Goal: Information Seeking & Learning: Learn about a topic

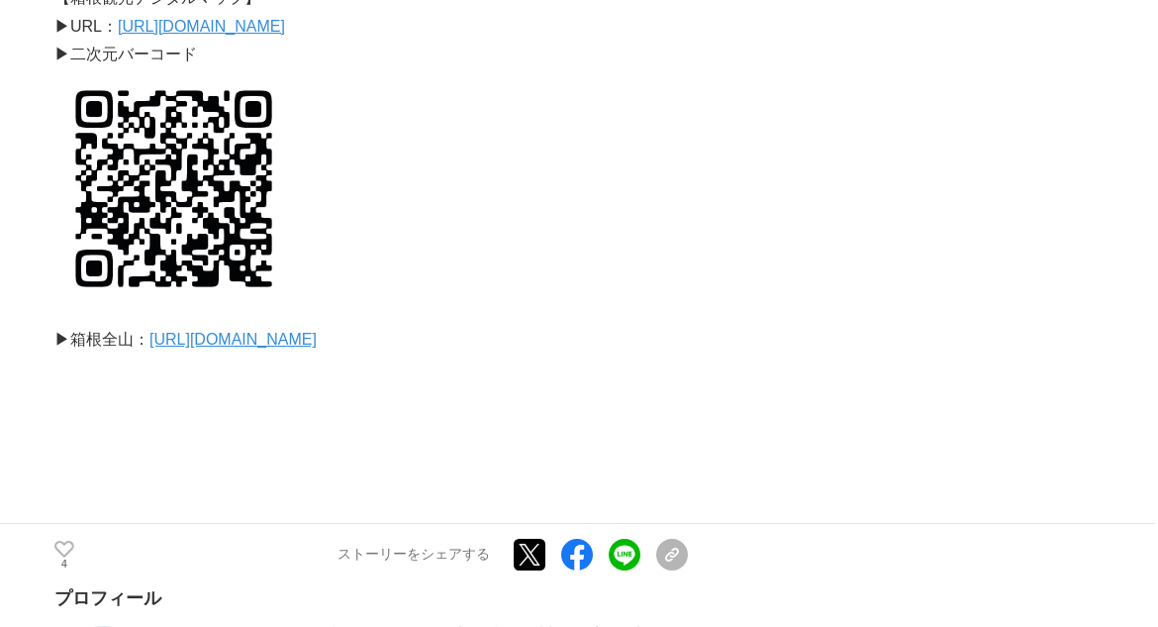
scroll to position [6469, 0]
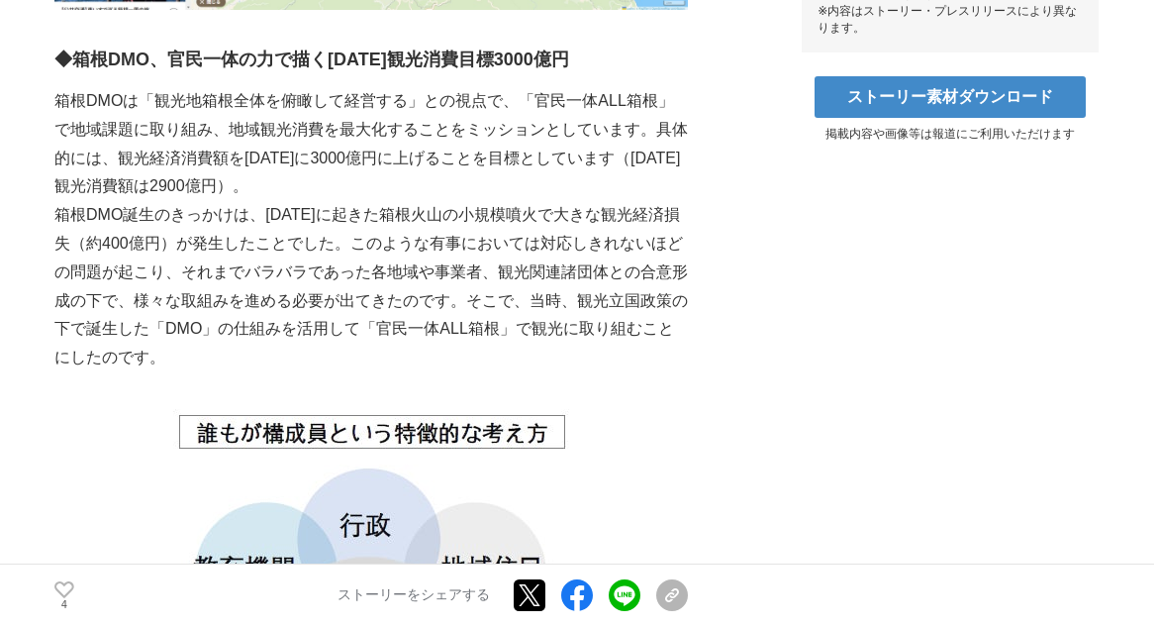
scroll to position [1025, 0]
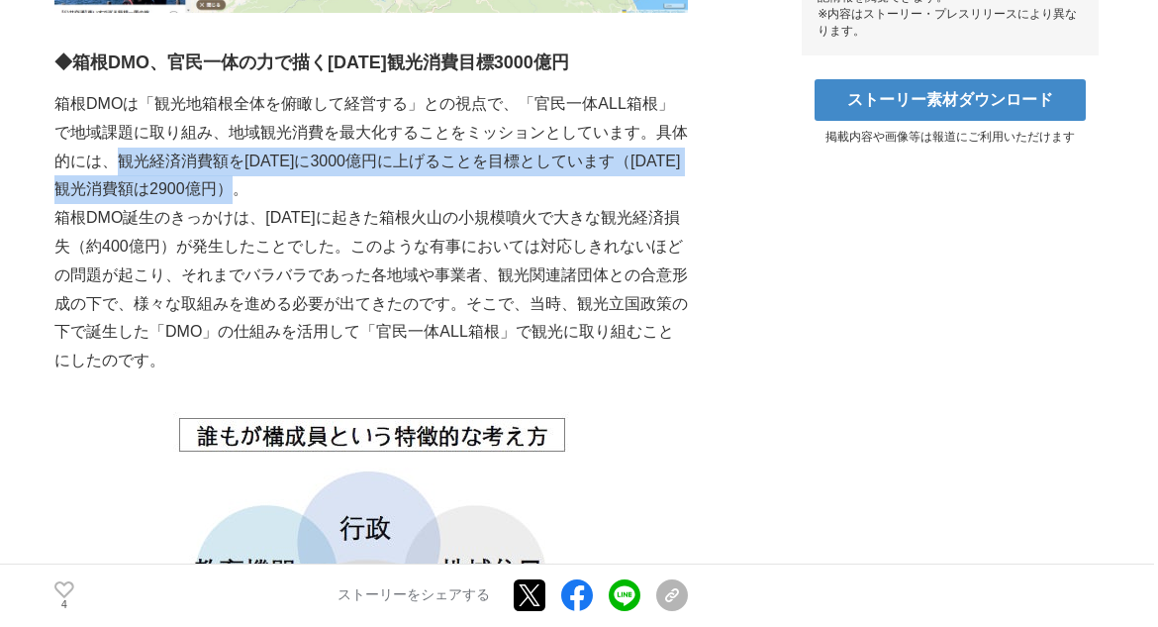
drag, startPoint x: 140, startPoint y: 129, endPoint x: 318, endPoint y: 163, distance: 181.5
click at [318, 163] on p "箱根DMOは「観光地箱根全体を俯瞰して経営する」との視点で、「官民一体ALL箱根」で地域課題に取り組み、地域観光消費を最大化することをミッションとしています。…" at bounding box center [370, 147] width 633 height 114
copy p "、観光経済消費額を[DATE]に3000億円に上げることを目標としています（[DATE]観光消費額は2900億円）。"
click at [354, 167] on p "箱根DMOは「観光地箱根全体を俯瞰して経営する」との視点で、「官民一体ALL箱根」で地域課題に取り組み、地域観光消費を最大化することをミッションとしています。…" at bounding box center [370, 147] width 633 height 114
drag, startPoint x: 154, startPoint y: 132, endPoint x: 308, endPoint y: 174, distance: 159.2
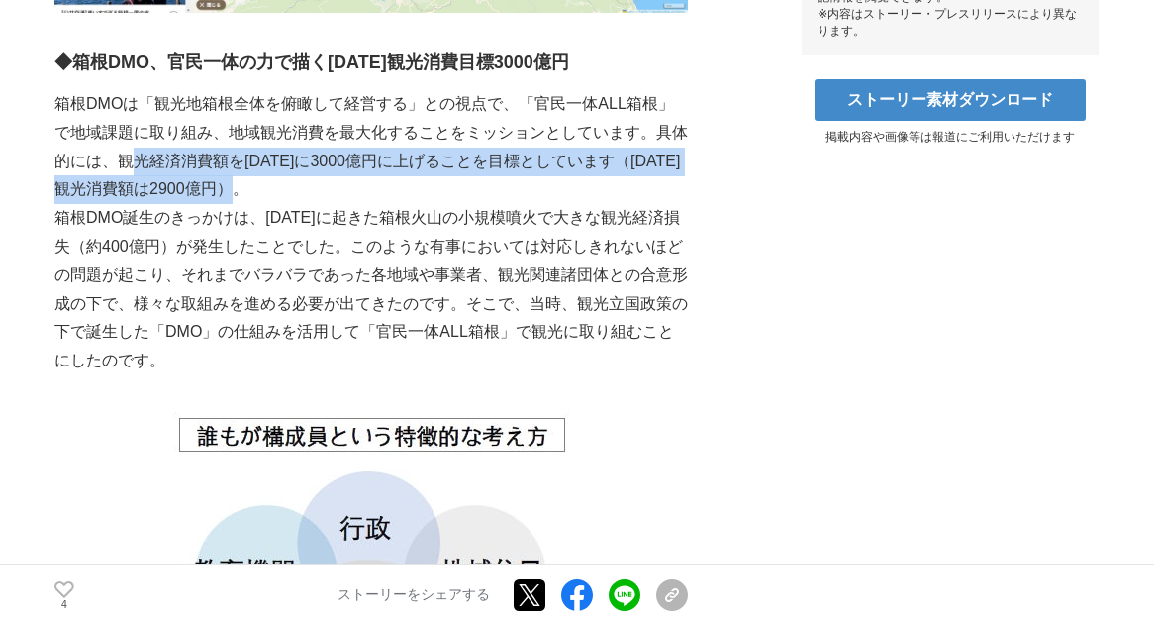
click at [308, 174] on p "箱根DMOは「観光地箱根全体を俯瞰して経営する」との視点で、「官民一体ALL箱根」で地域課題に取り組み、地域観光消費を最大化することをミッションとしています。…" at bounding box center [370, 147] width 633 height 114
click at [321, 165] on p "箱根DMOは「観光地箱根全体を俯瞰して経営する」との視点で、「官民一体ALL箱根」で地域課題に取り組み、地域観光消費を最大化することをミッションとしています。…" at bounding box center [370, 147] width 633 height 114
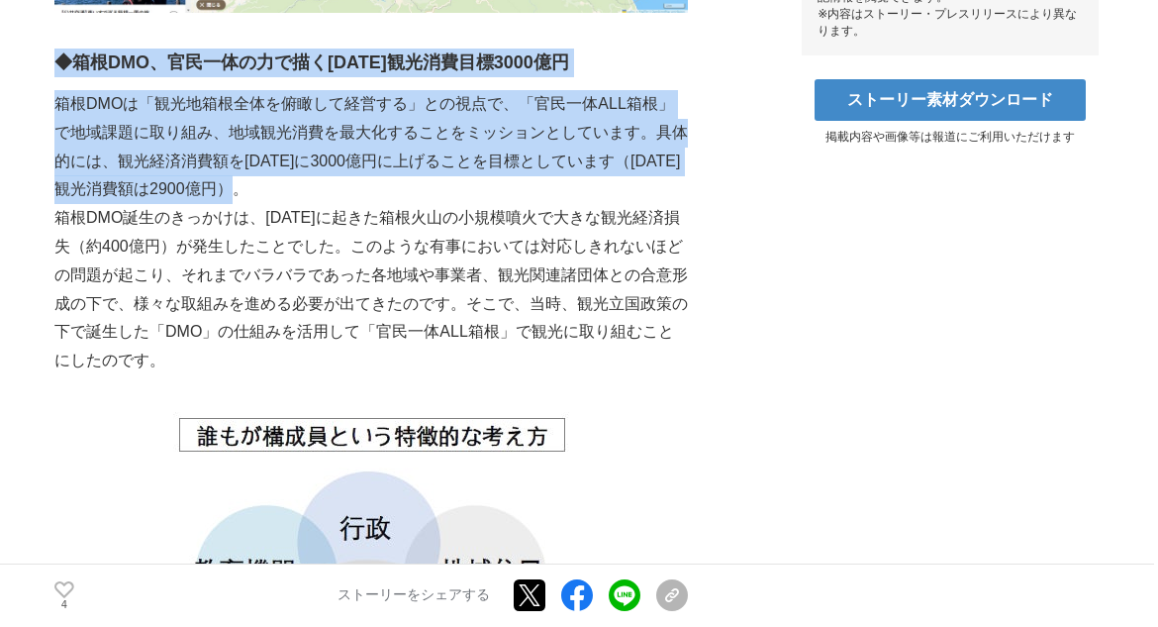
drag, startPoint x: 59, startPoint y: 30, endPoint x: 297, endPoint y: 165, distance: 273.5
copy div "◆箱根DMO、官民一体の力で描く[DATE]観光消費目標3000億円 箱根DMOは「観光地箱根全体を俯瞰して経営する」との視点で、「官民一体ALL箱根」で地域…"
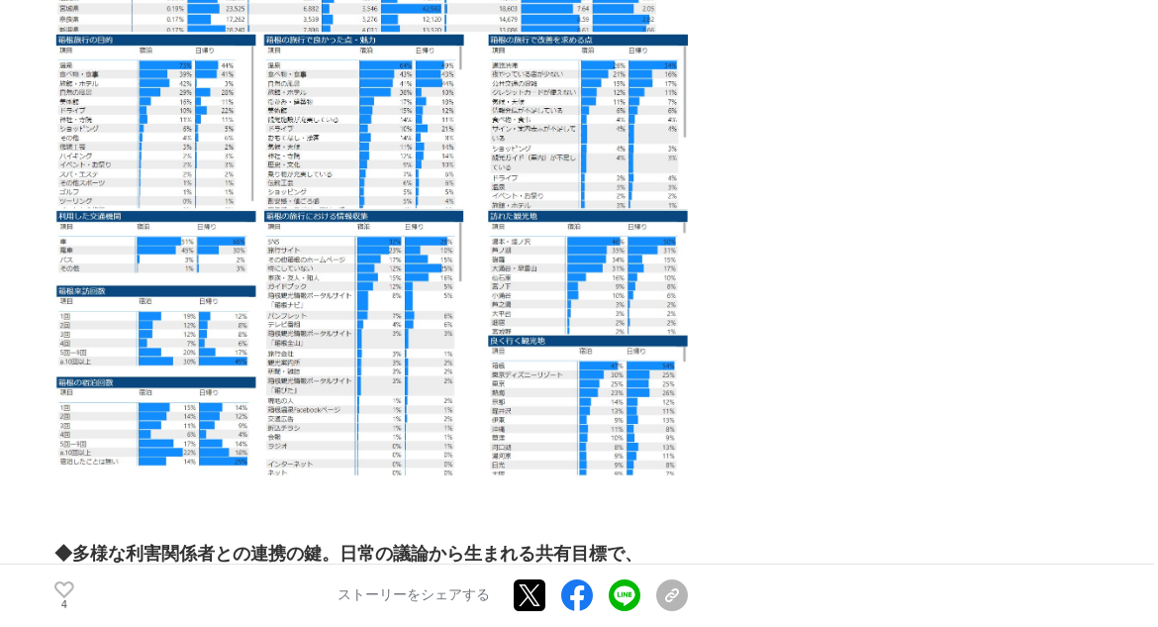
scroll to position [3500, 0]
